Goal: Register for event/course

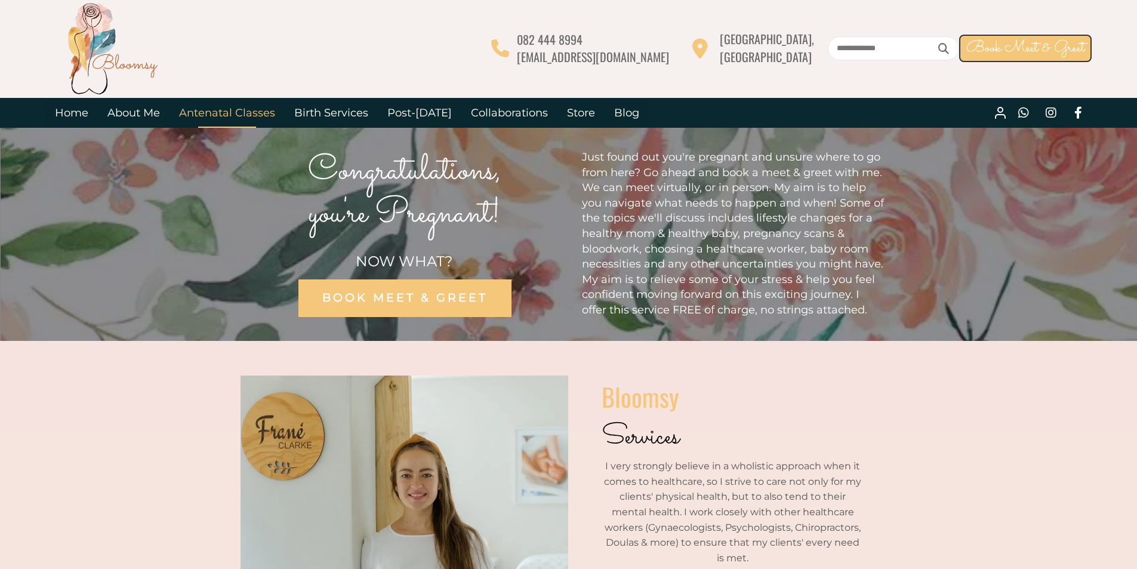
click at [236, 116] on link "Antenatal Classes" at bounding box center [226, 113] width 115 height 30
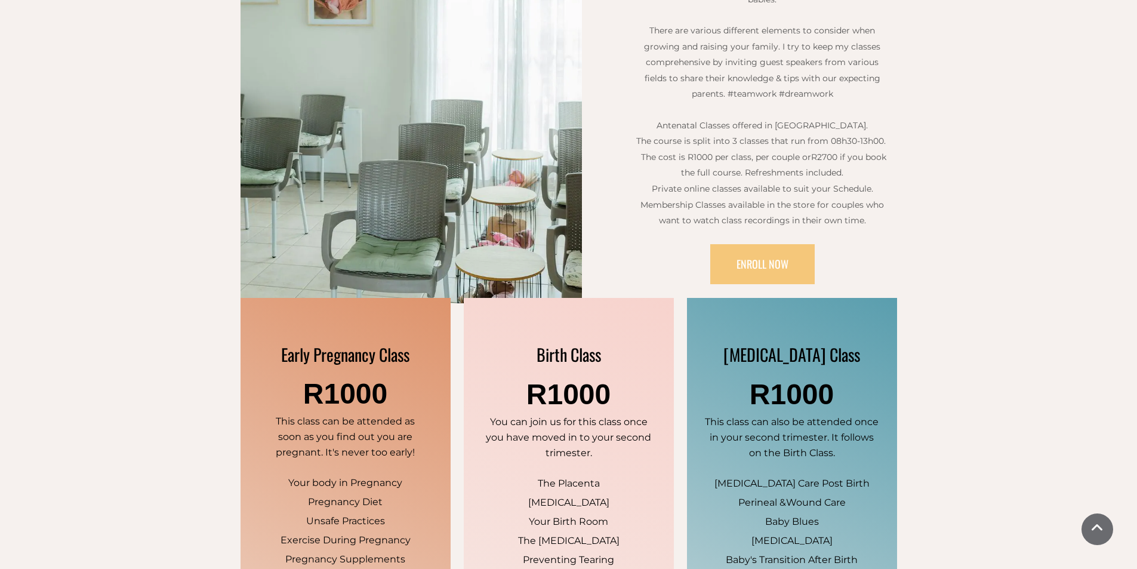
scroll to position [557, 0]
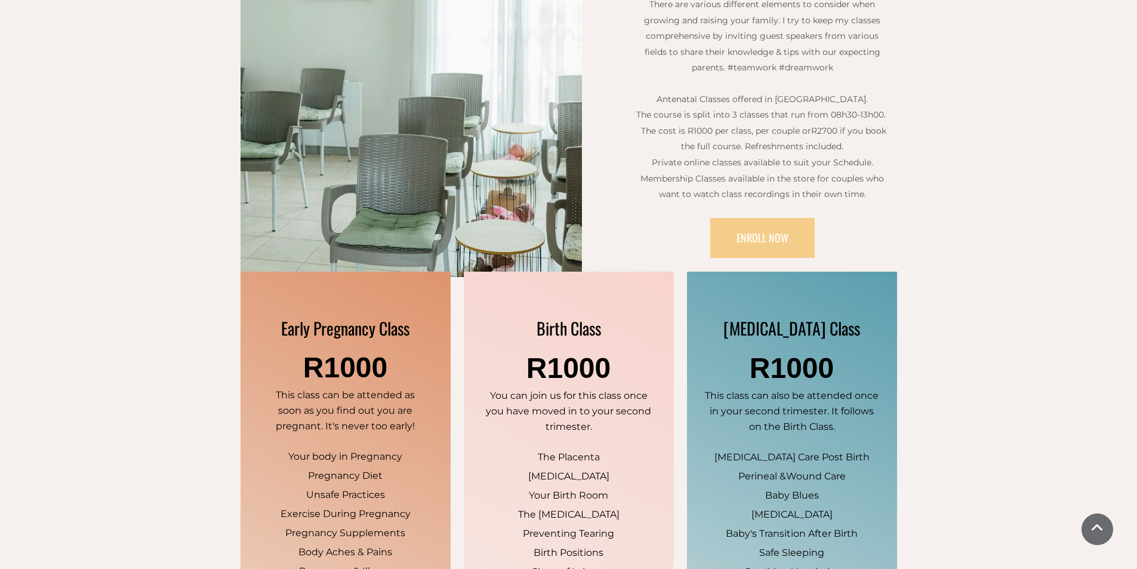
click at [782, 230] on span "ENROLL NOW" at bounding box center [762, 238] width 52 height 16
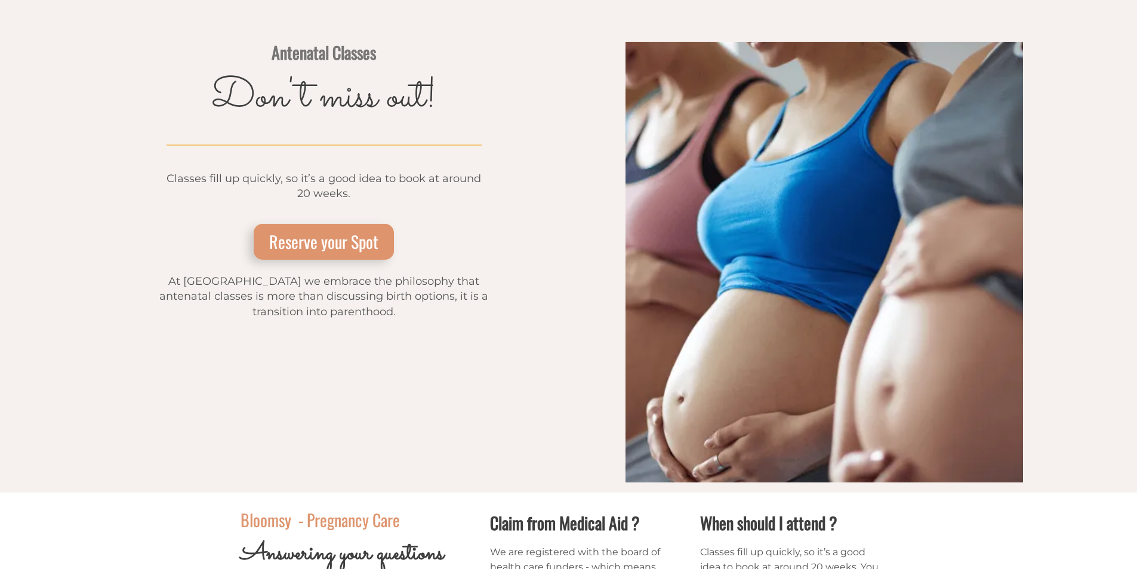
click at [325, 237] on span "Reserve your Spot" at bounding box center [323, 241] width 109 height 24
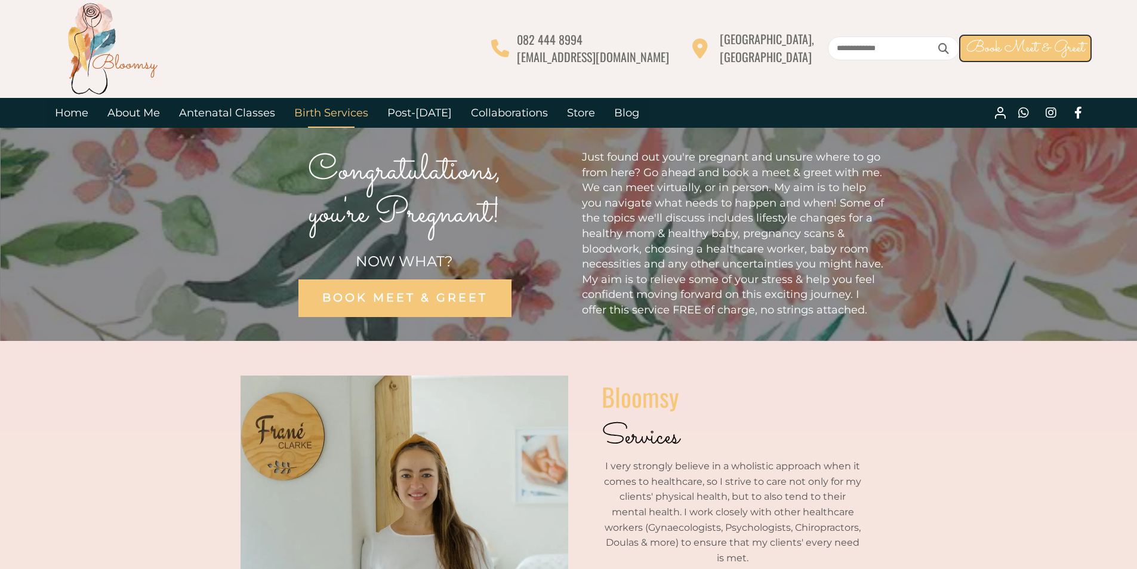
click at [342, 112] on link "Birth Services" at bounding box center [331, 113] width 93 height 30
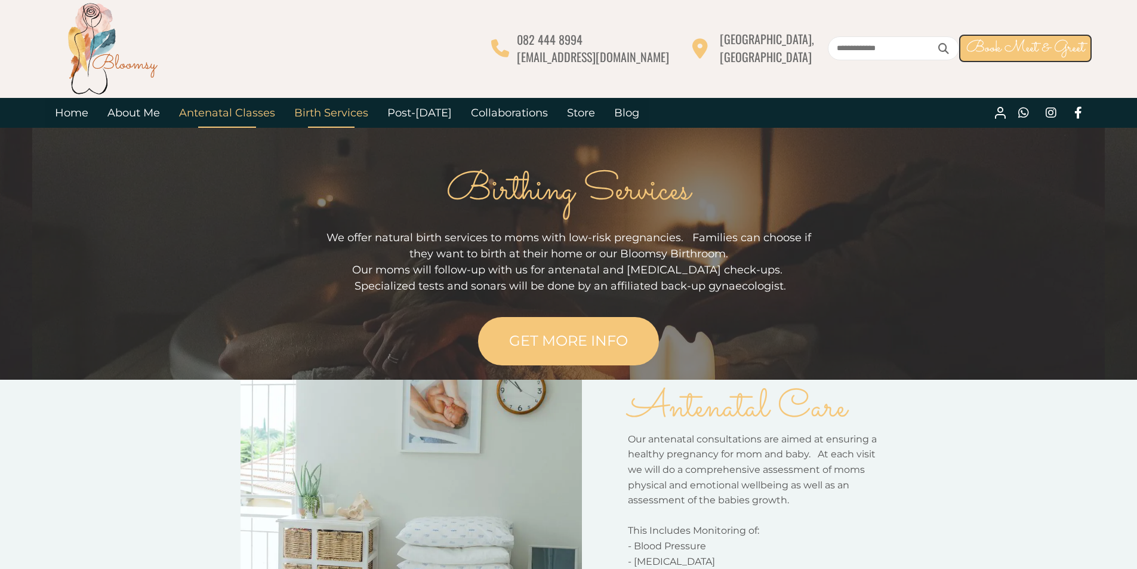
click at [249, 113] on link "Antenatal Classes" at bounding box center [226, 113] width 115 height 30
